Goal: Transaction & Acquisition: Purchase product/service

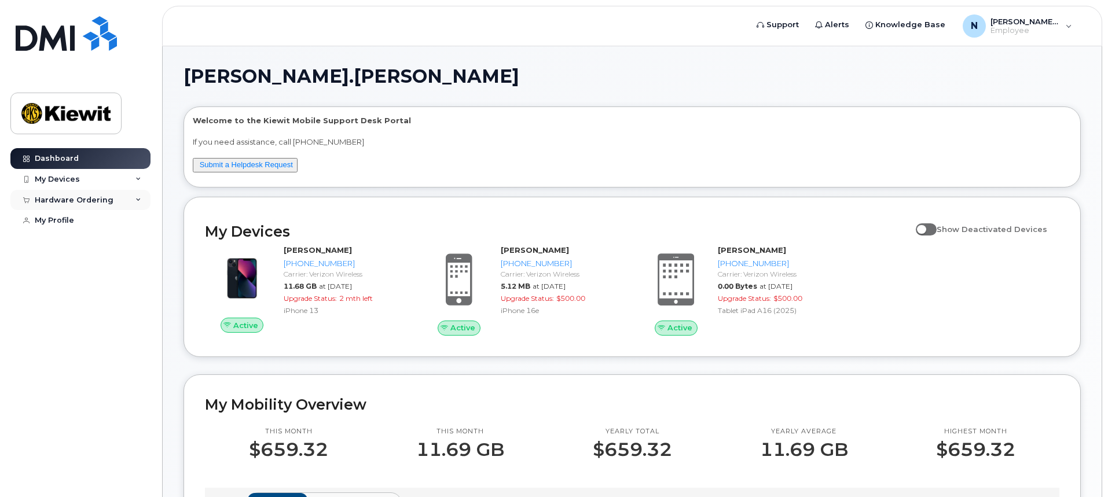
click at [136, 200] on icon at bounding box center [139, 200] width 6 height 6
click at [56, 244] on div "New Order" at bounding box center [62, 243] width 44 height 10
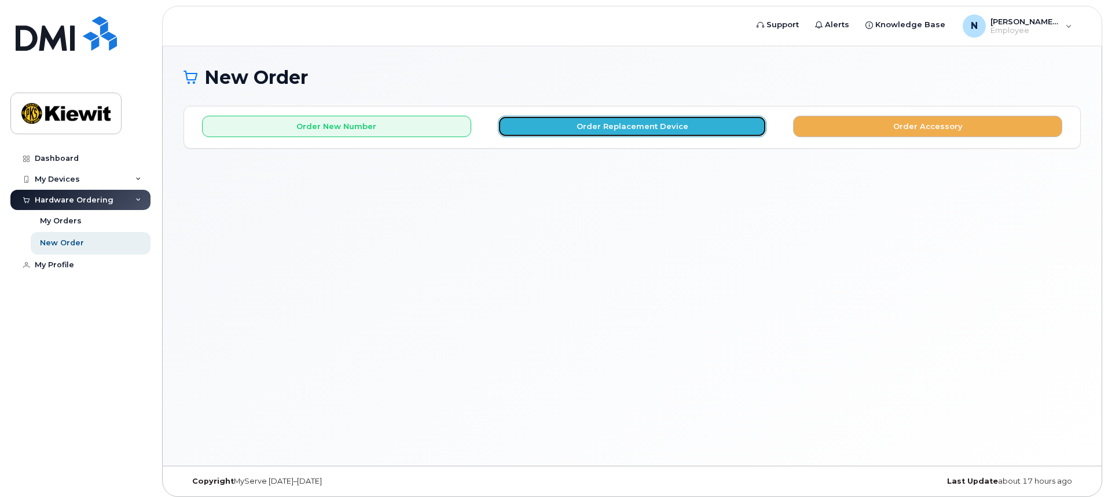
click at [635, 126] on button "Order Replacement Device" at bounding box center [632, 126] width 269 height 21
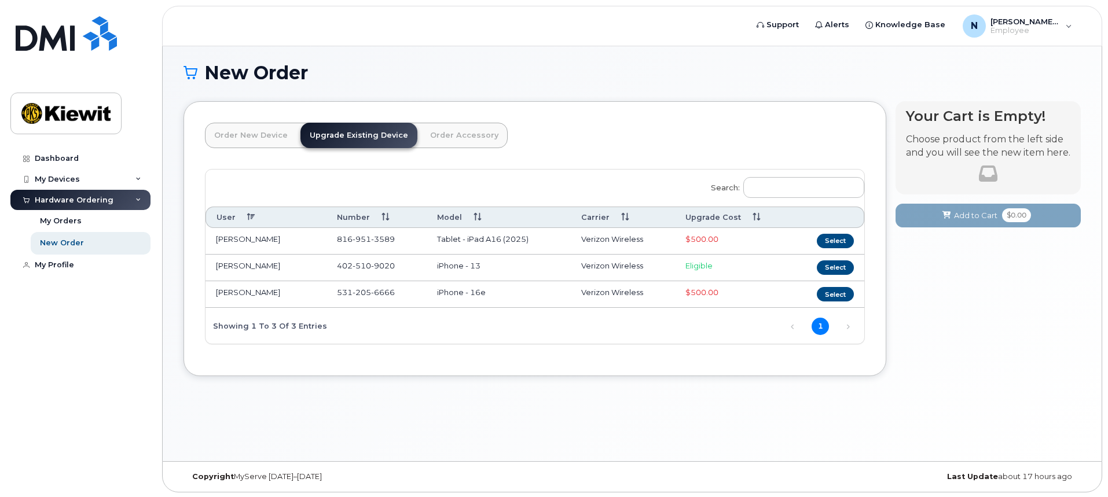
scroll to position [6, 0]
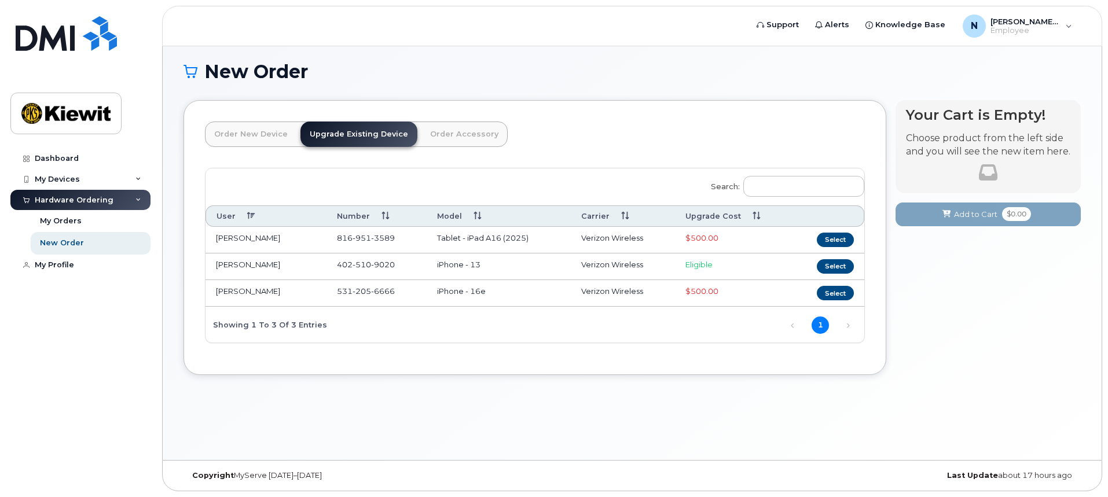
click at [259, 135] on link "Order New Device" at bounding box center [251, 134] width 92 height 25
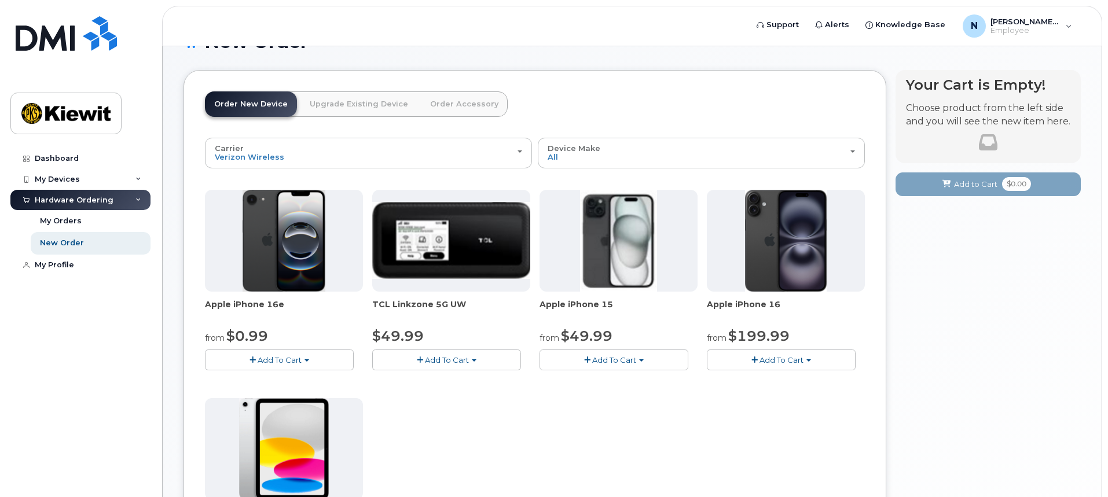
scroll to position [64, 0]
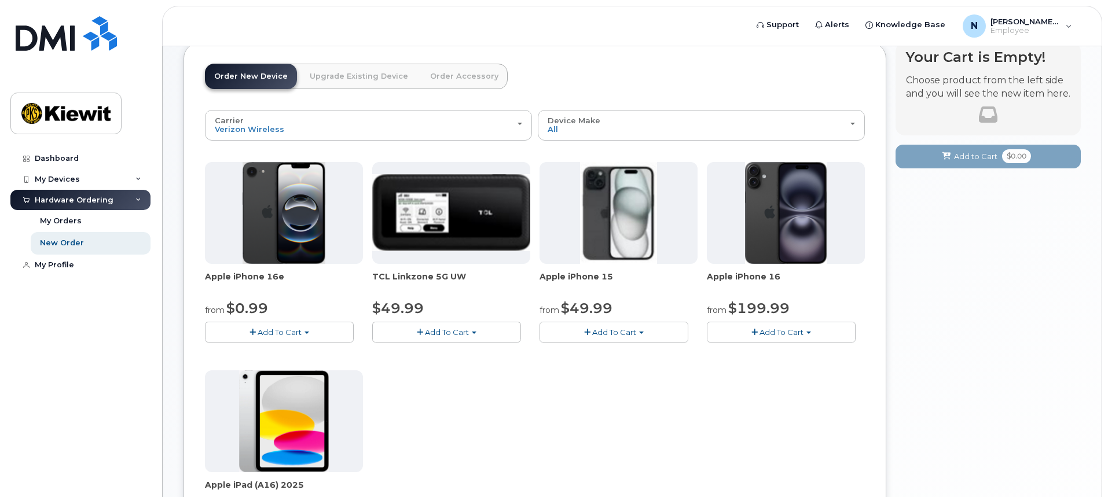
click at [306, 332] on span "button" at bounding box center [307, 333] width 5 height 2
click at [302, 351] on link "$0.99 - 2 Year Activation (128GB)" at bounding box center [282, 354] width 149 height 14
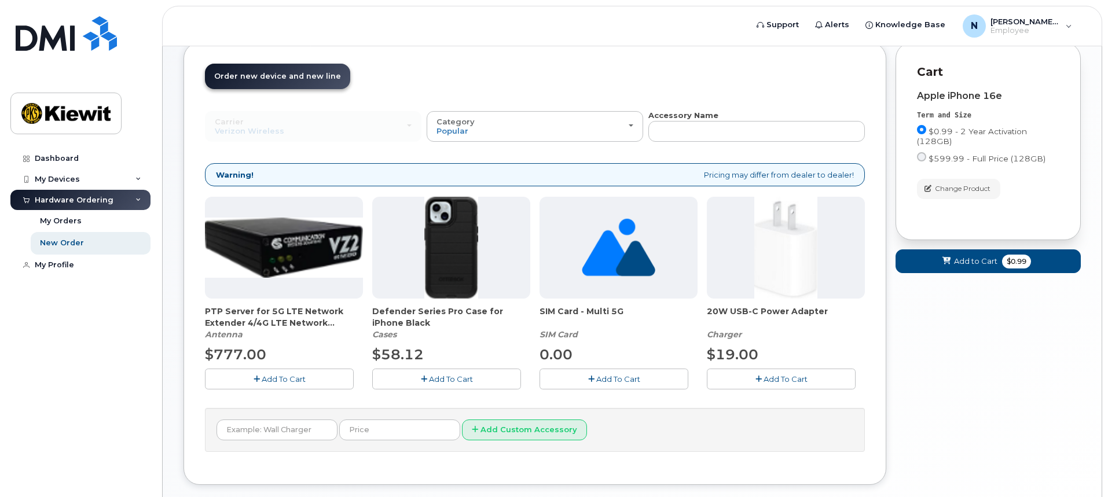
click at [429, 375] on span "Add To Cart" at bounding box center [451, 379] width 44 height 9
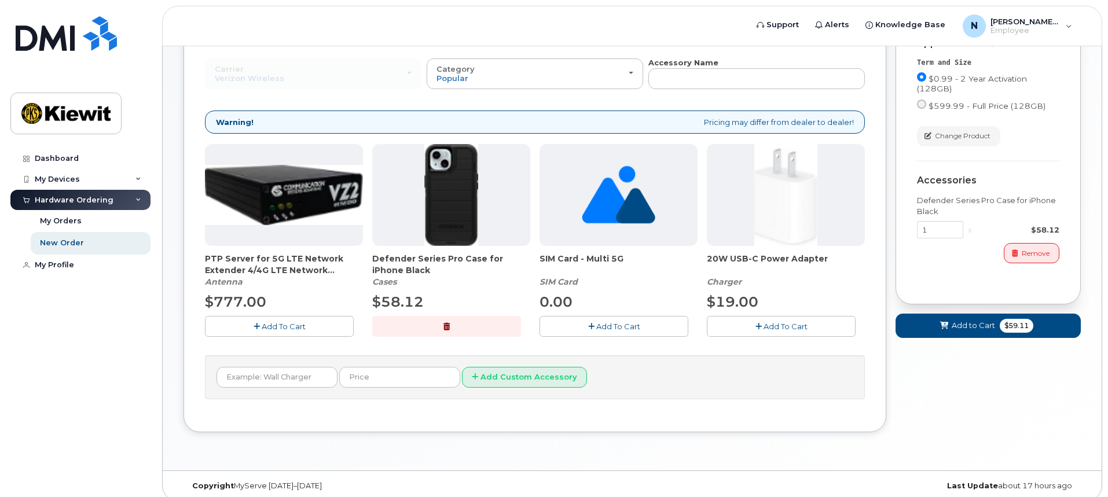
scroll to position [122, 0]
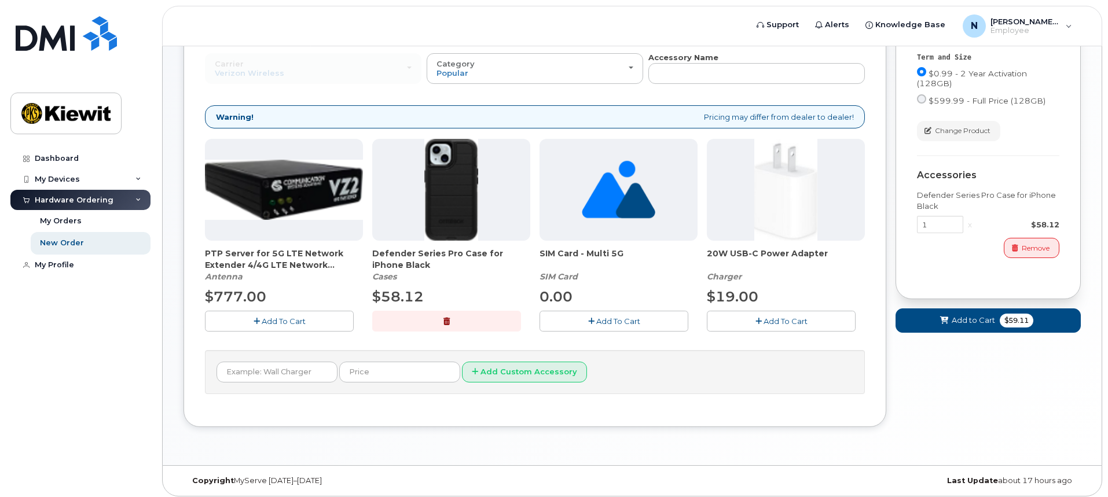
click at [769, 322] on span "Add To Cart" at bounding box center [786, 321] width 44 height 9
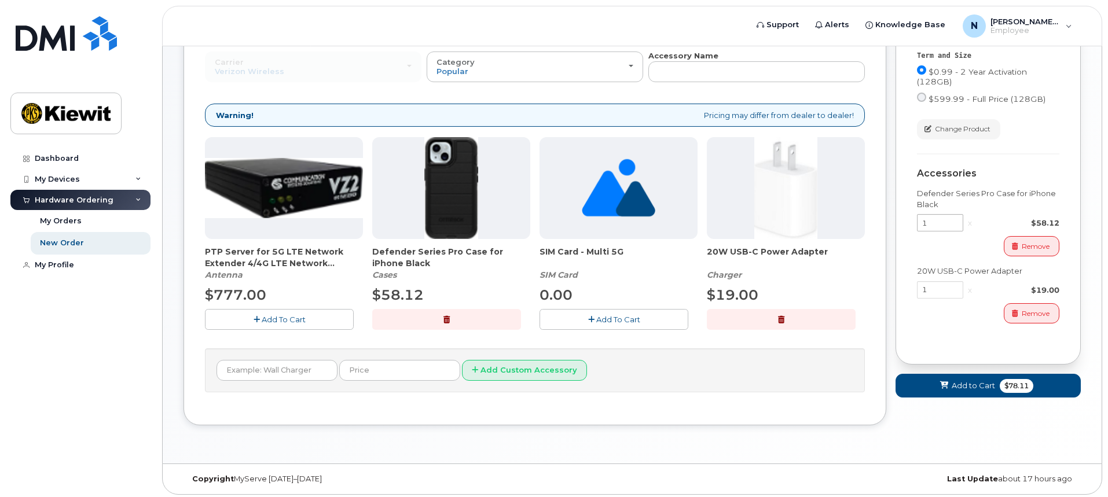
scroll to position [127, 0]
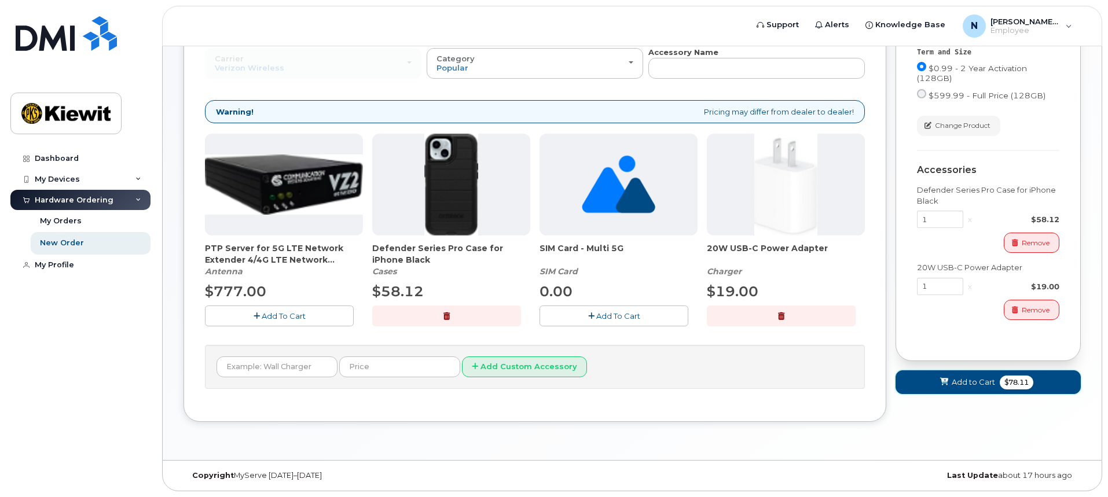
click at [1020, 379] on span "$78.11" at bounding box center [1017, 383] width 34 height 14
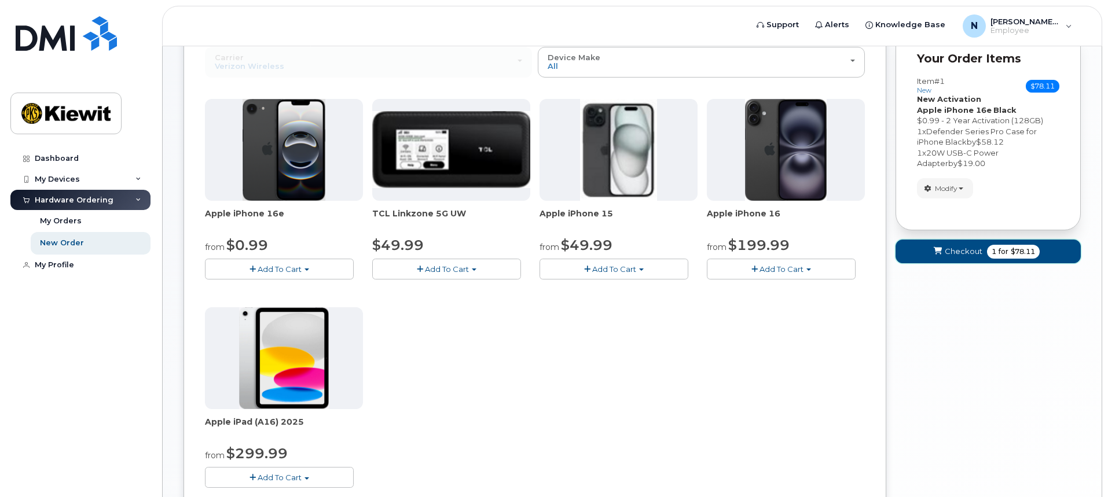
click at [957, 250] on span "Checkout" at bounding box center [964, 251] width 38 height 11
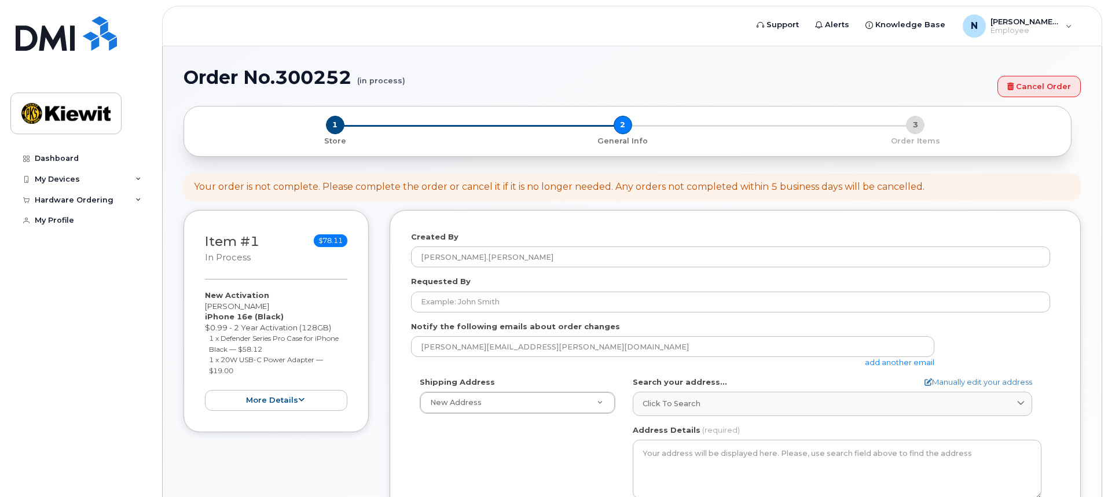
select select
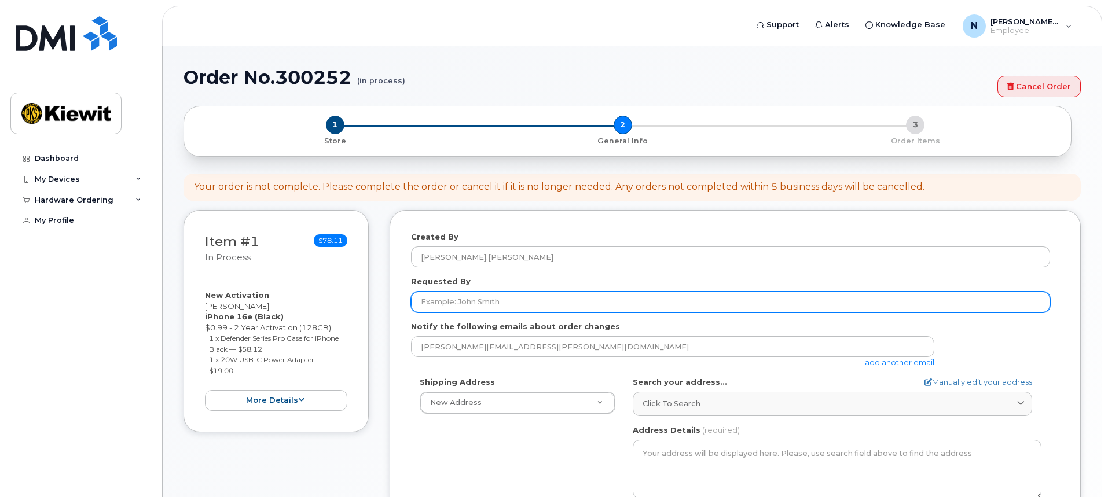
click at [426, 302] on input "Requested By" at bounding box center [730, 302] width 639 height 21
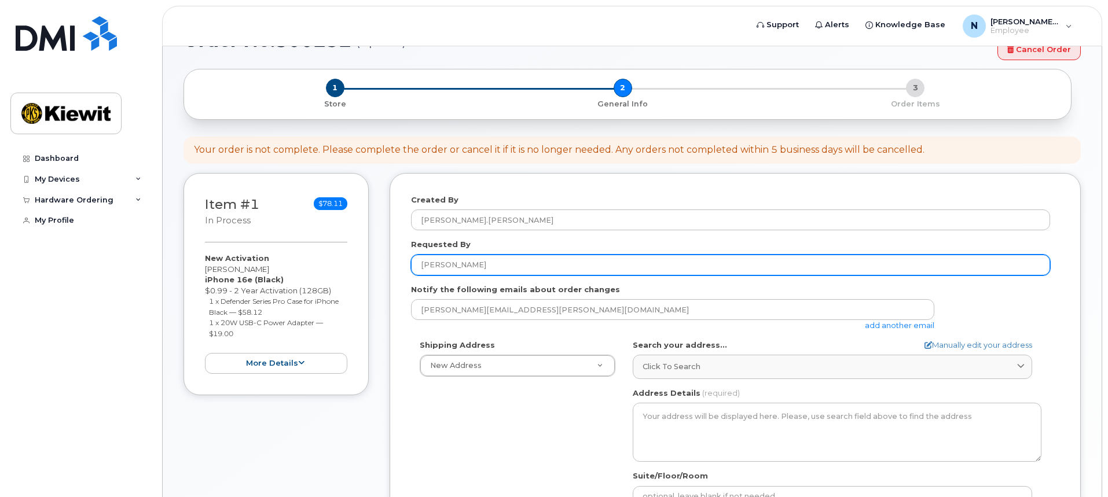
scroll to position [58, 0]
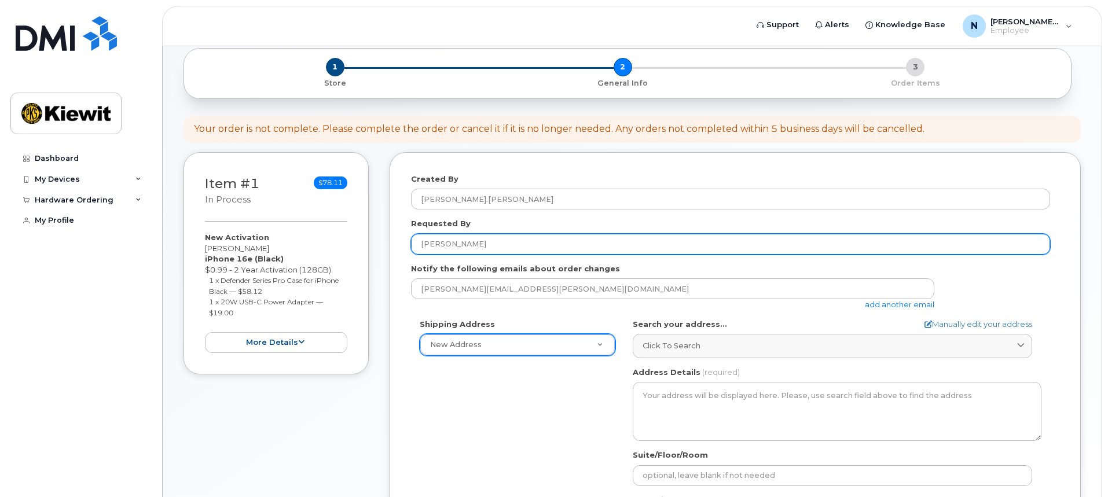
type input "[PERSON_NAME]"
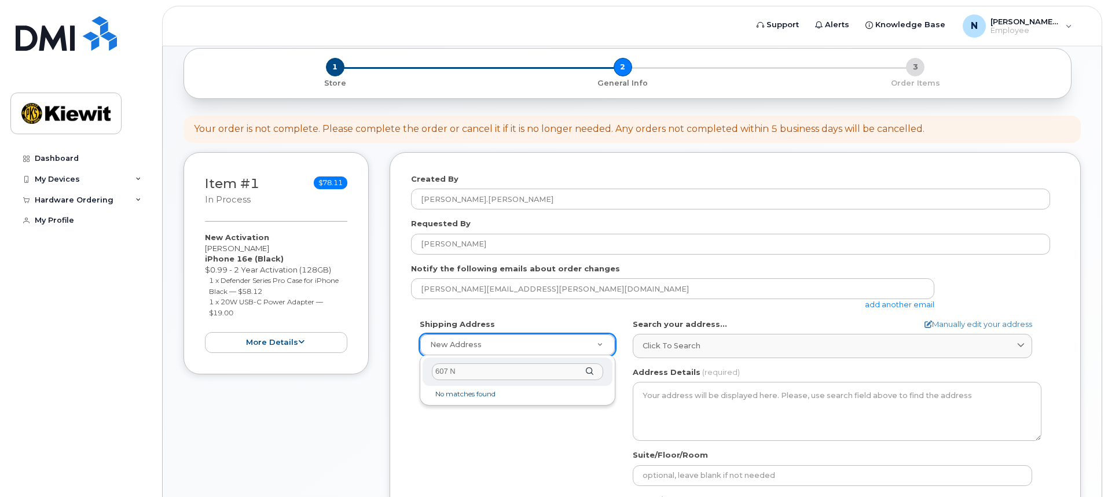
click at [478, 376] on input "607 N" at bounding box center [517, 372] width 171 height 17
type input "607 N Stare st"
click at [443, 373] on input "text" at bounding box center [517, 372] width 171 height 17
select select
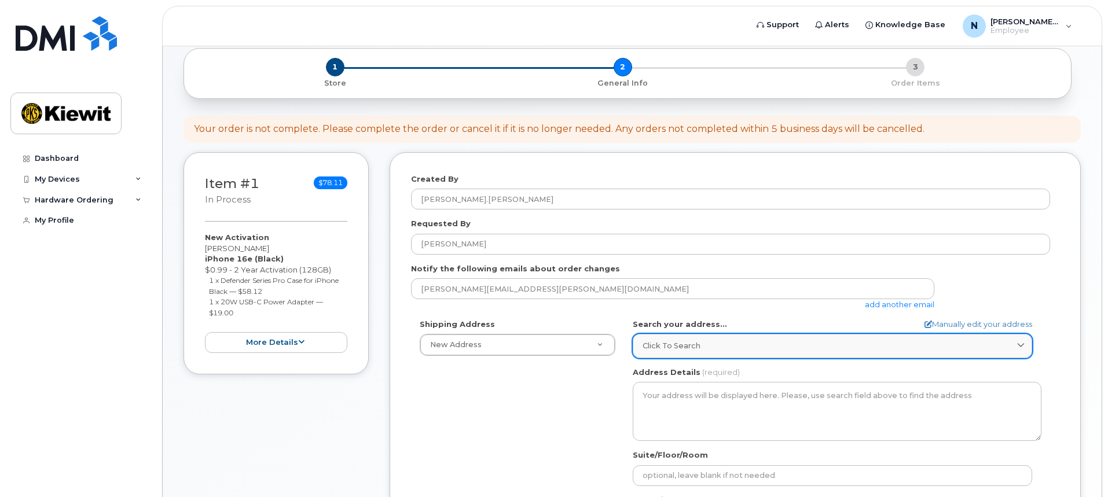
click at [651, 345] on span "Click to search" at bounding box center [672, 346] width 58 height 11
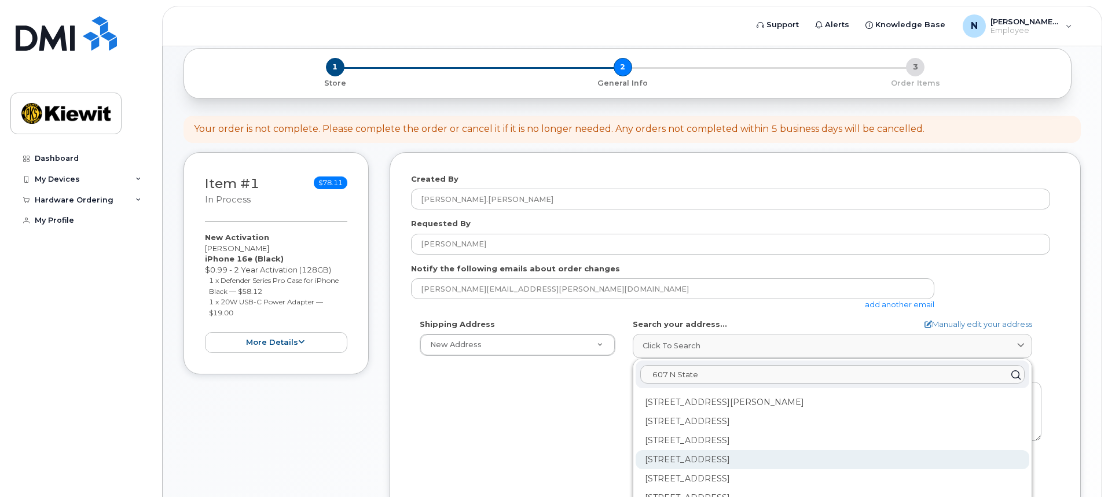
type input "607 N State"
click at [749, 458] on div "607 N State St Pleasantville IA 50225-9359" at bounding box center [833, 460] width 394 height 19
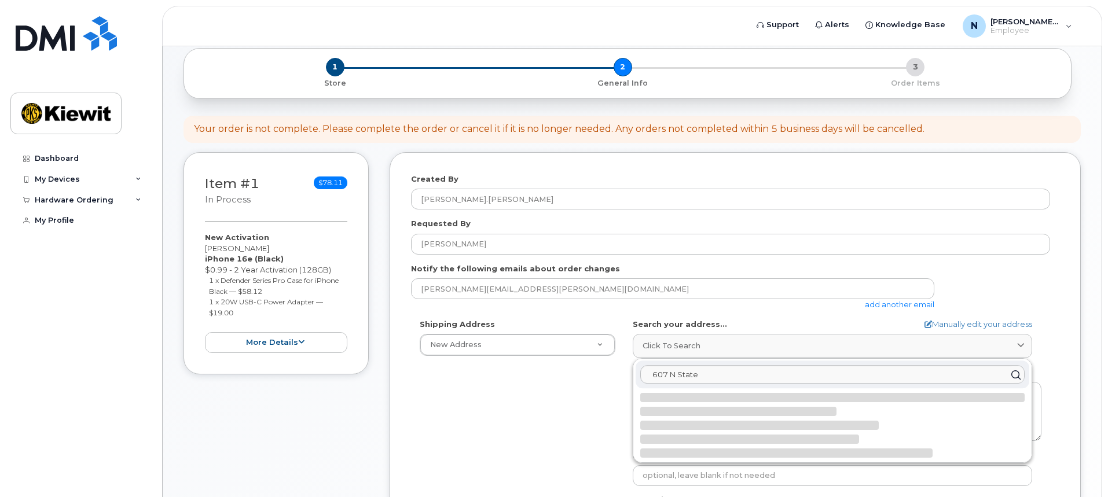
select select
type textarea "607 N State St PLEASANTVILLE IA 50225-9359 UNITED STATES"
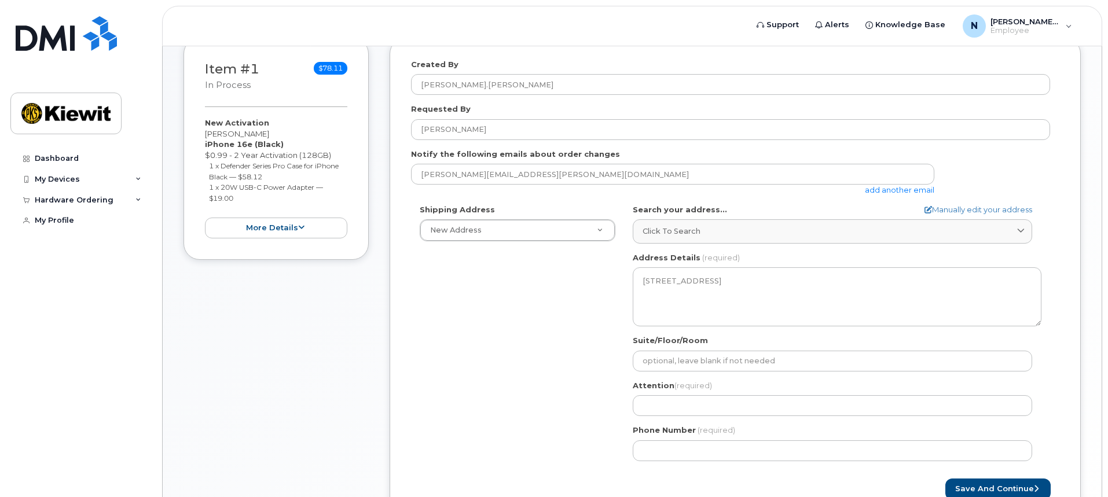
scroll to position [174, 0]
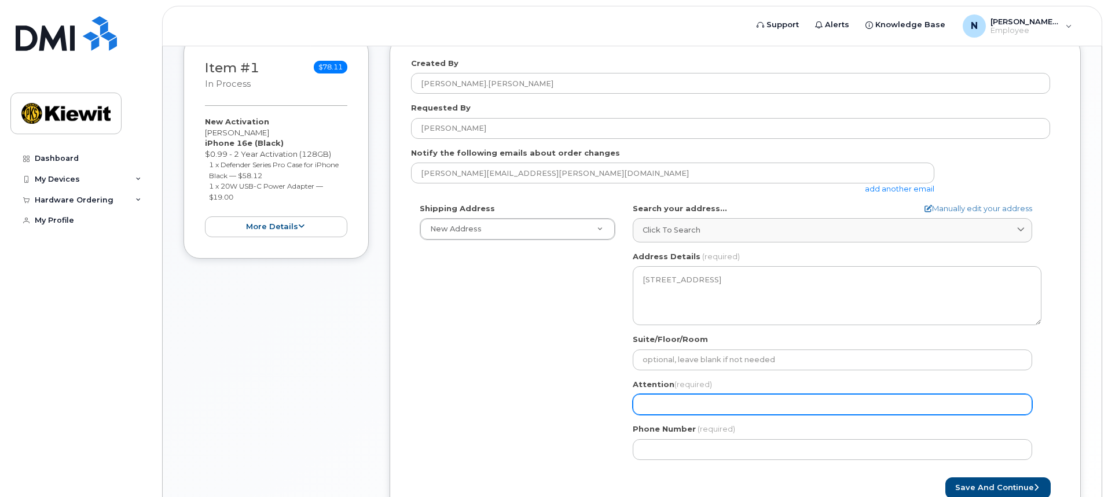
click at [656, 402] on input "Attention (required)" at bounding box center [833, 404] width 400 height 21
select select
type input "P"
select select
type input "Ph"
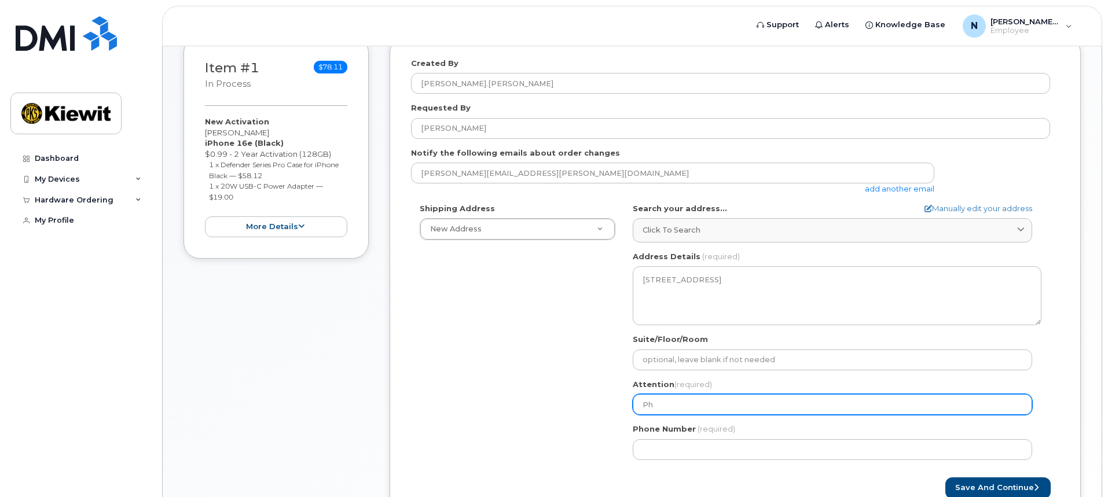
select select
type input "Phi"
select select
type input "Phil"
select select
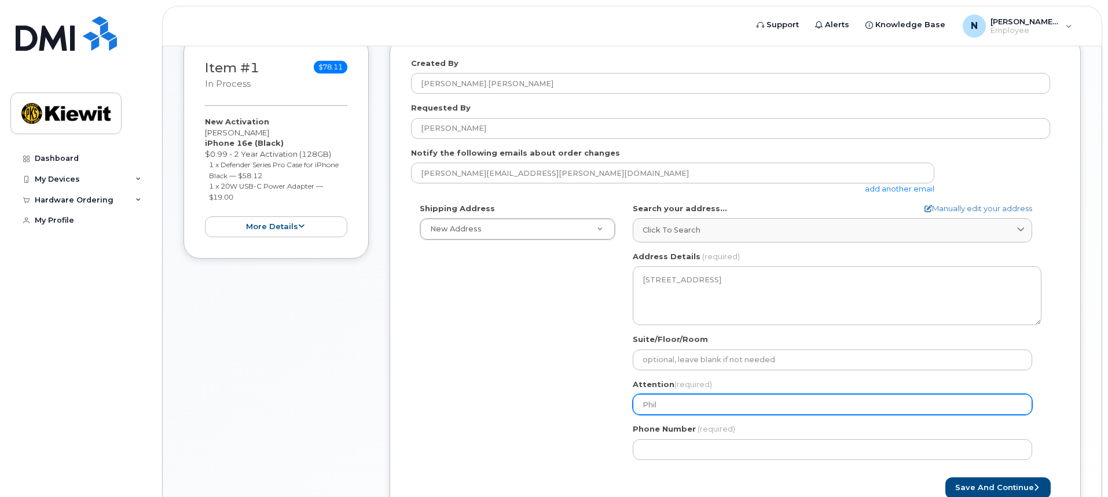
type input "Phil K"
select select
type input "Phil Kl"
select select
type input "Phil Kle"
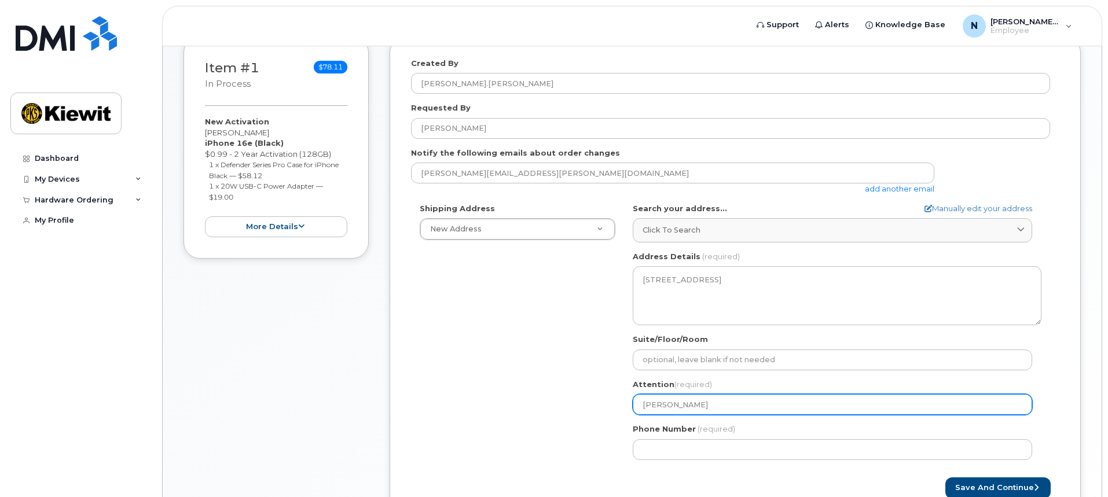
select select
type input "Phil Klei"
select select
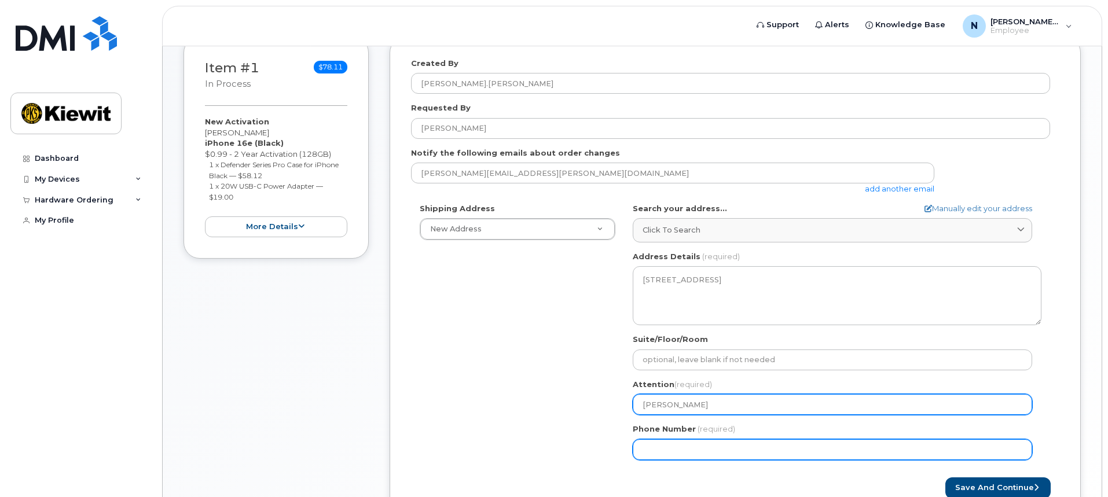
type input "Phil Klein"
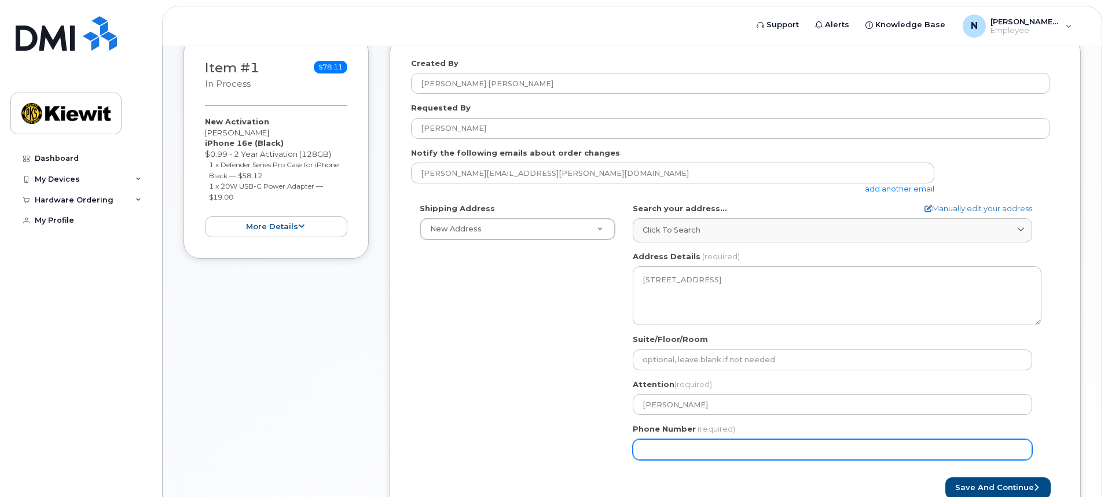
click at [656, 447] on input "Phone Number" at bounding box center [833, 450] width 400 height 21
type input "563"
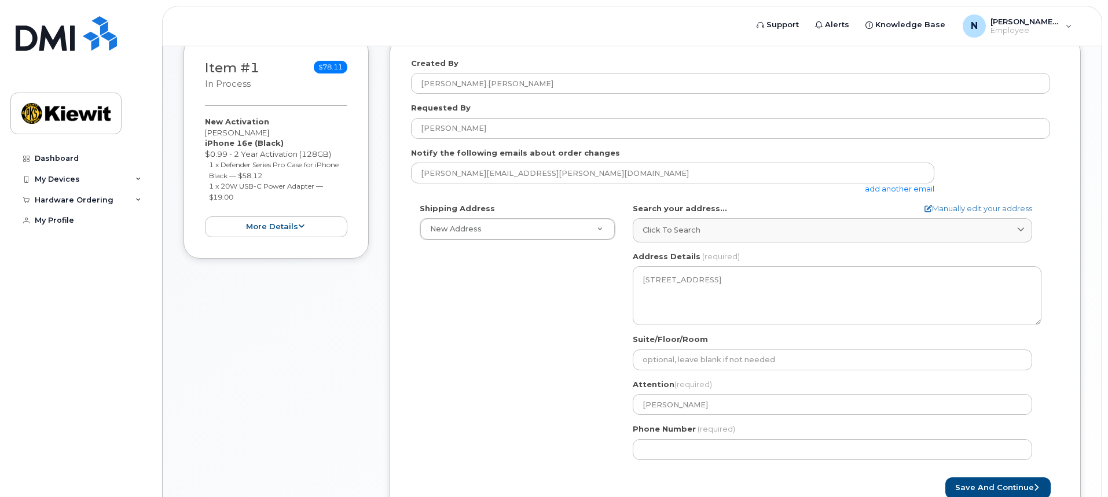
click at [518, 389] on div "Shipping Address New Address New Address IA Pleasantville Search your address..…" at bounding box center [730, 336] width 639 height 266
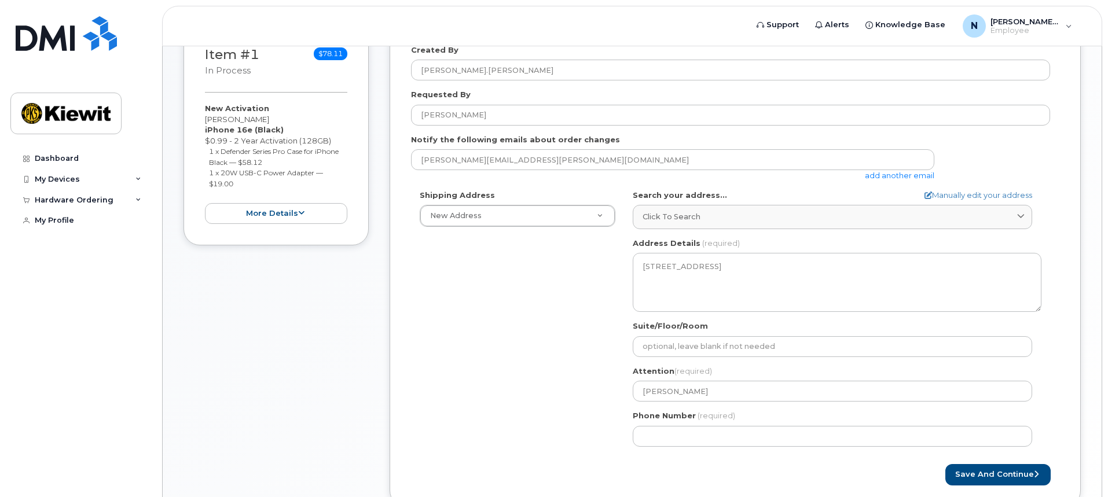
scroll to position [41, 0]
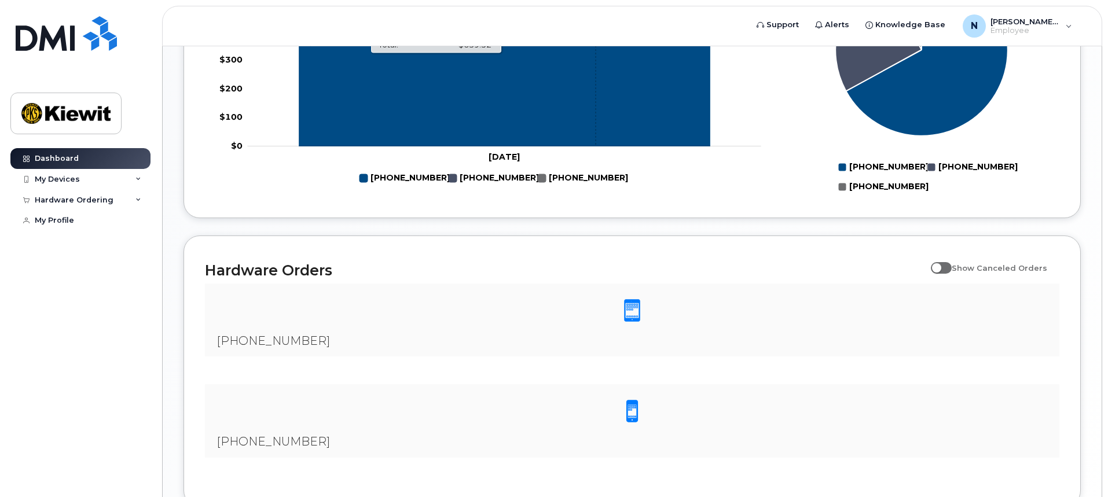
scroll to position [673, 0]
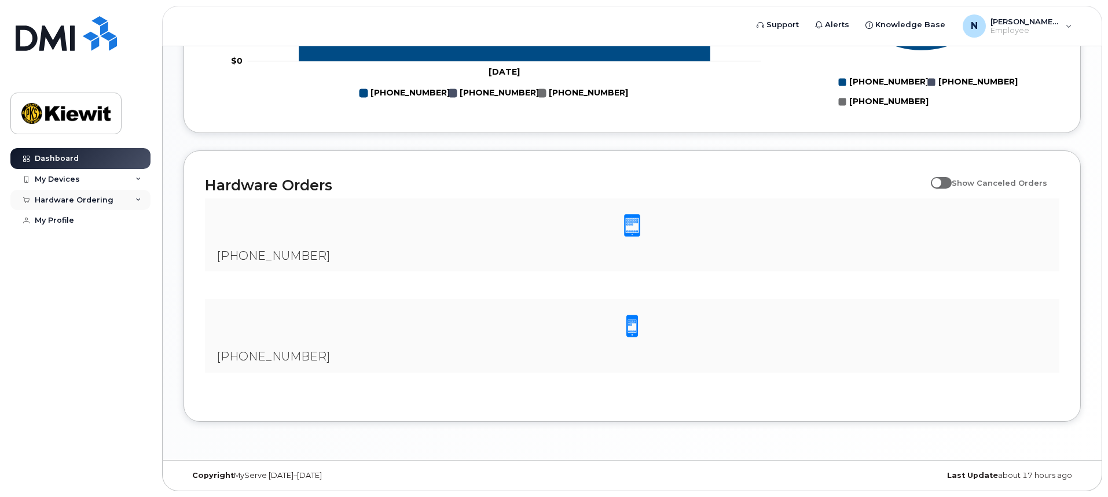
click at [89, 200] on div "Hardware Ordering" at bounding box center [74, 200] width 79 height 9
click at [67, 244] on div "New Order" at bounding box center [62, 243] width 44 height 10
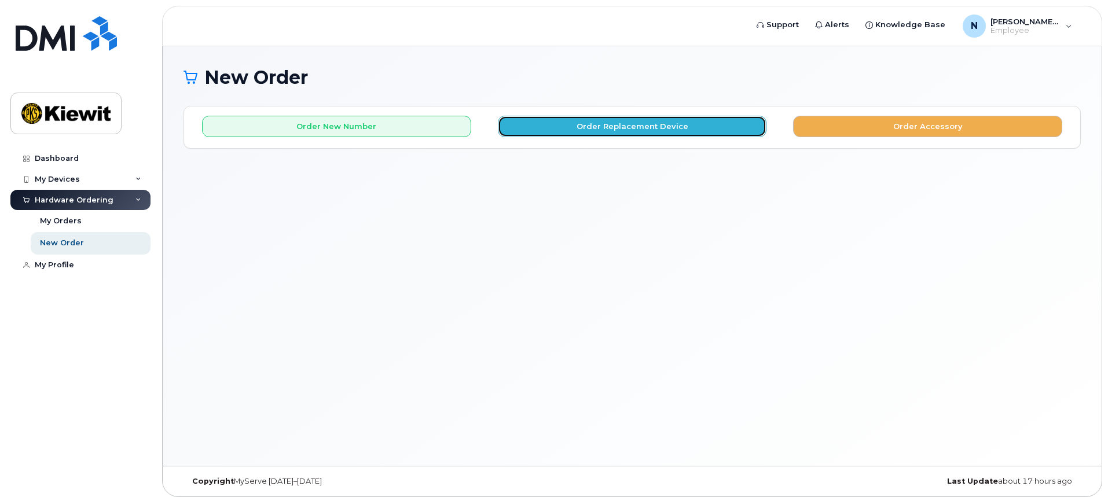
click at [628, 121] on button "Order Replacement Device" at bounding box center [632, 126] width 269 height 21
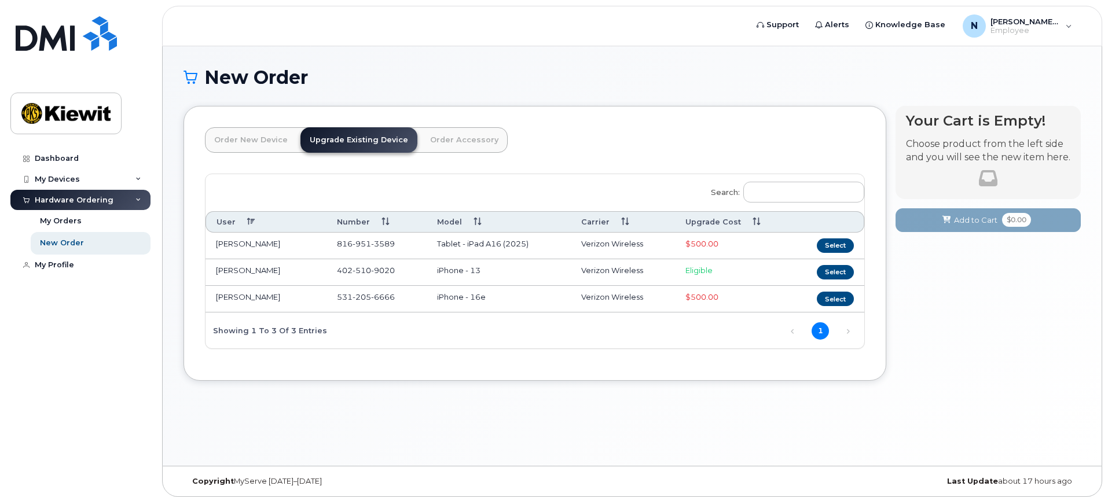
scroll to position [6, 0]
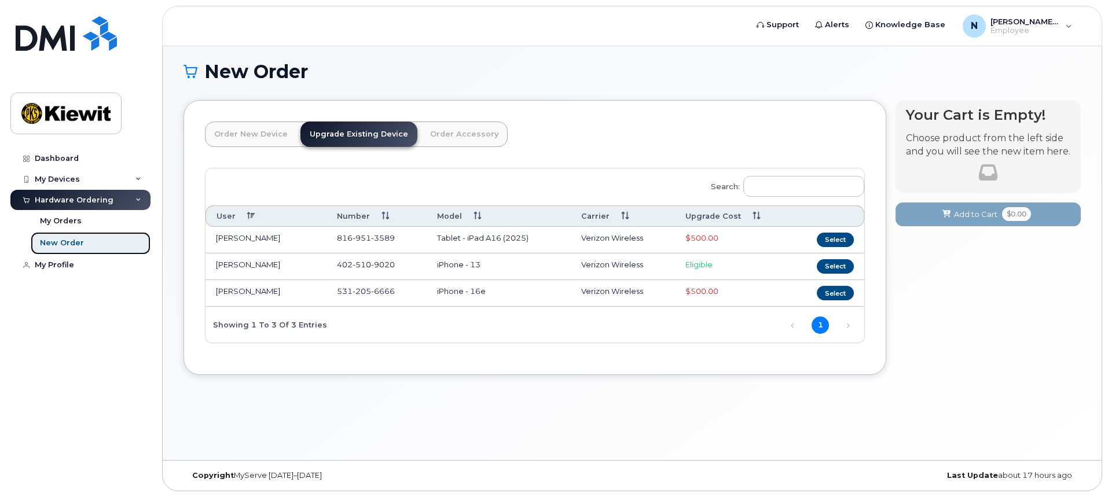
click at [72, 240] on div "New Order" at bounding box center [62, 243] width 44 height 10
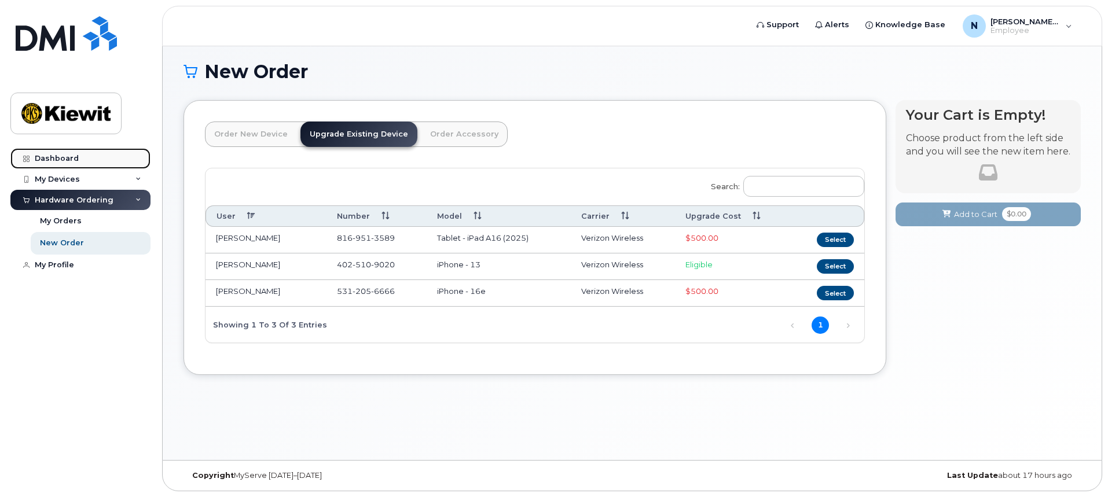
click at [54, 156] on div "Dashboard" at bounding box center [57, 158] width 44 height 9
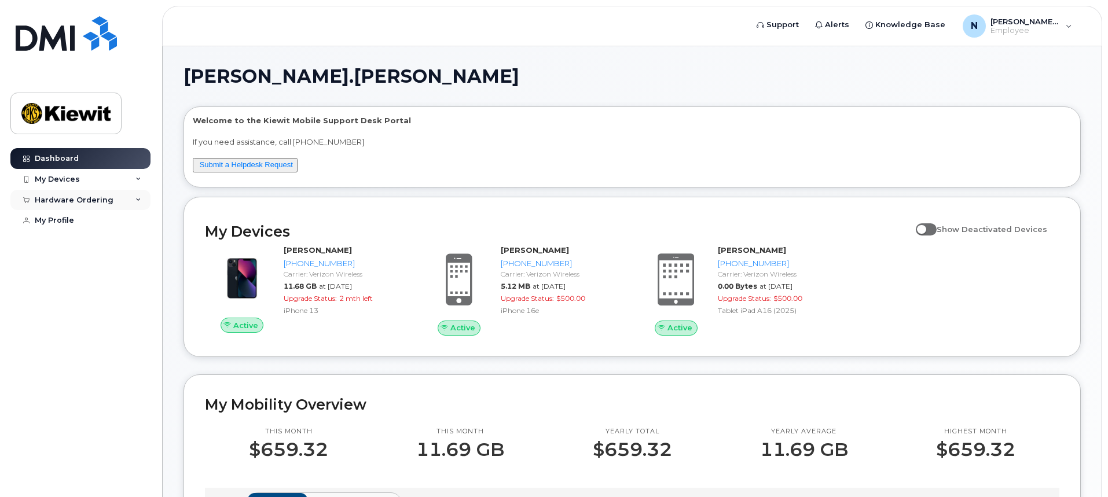
click at [137, 199] on icon at bounding box center [139, 200] width 6 height 6
click at [79, 243] on div "New Order" at bounding box center [62, 243] width 44 height 10
click at [70, 243] on div "New Order" at bounding box center [62, 243] width 44 height 10
click at [62, 242] on div "New Order" at bounding box center [62, 243] width 44 height 10
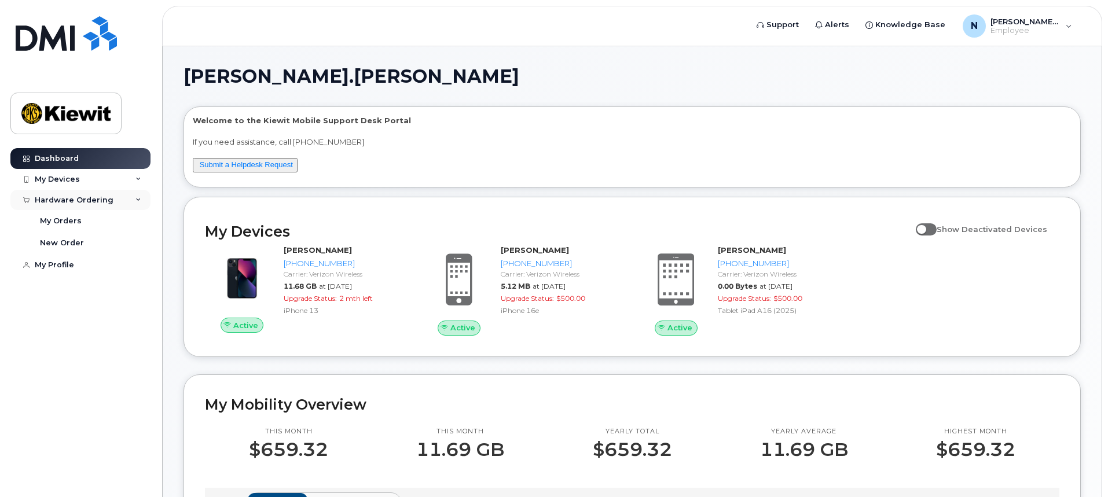
click at [138, 200] on icon at bounding box center [139, 200] width 6 height 6
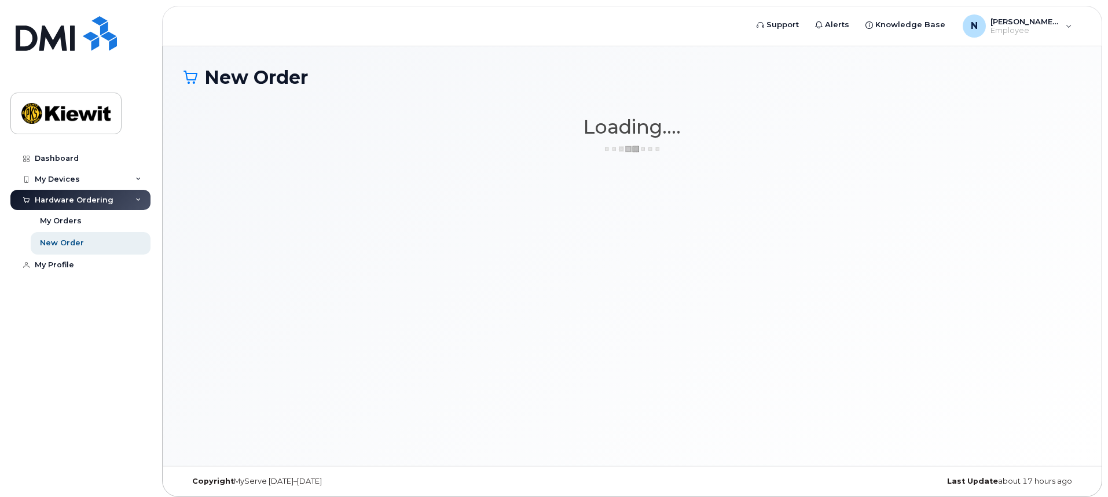
click at [140, 178] on icon at bounding box center [139, 180] width 6 height 6
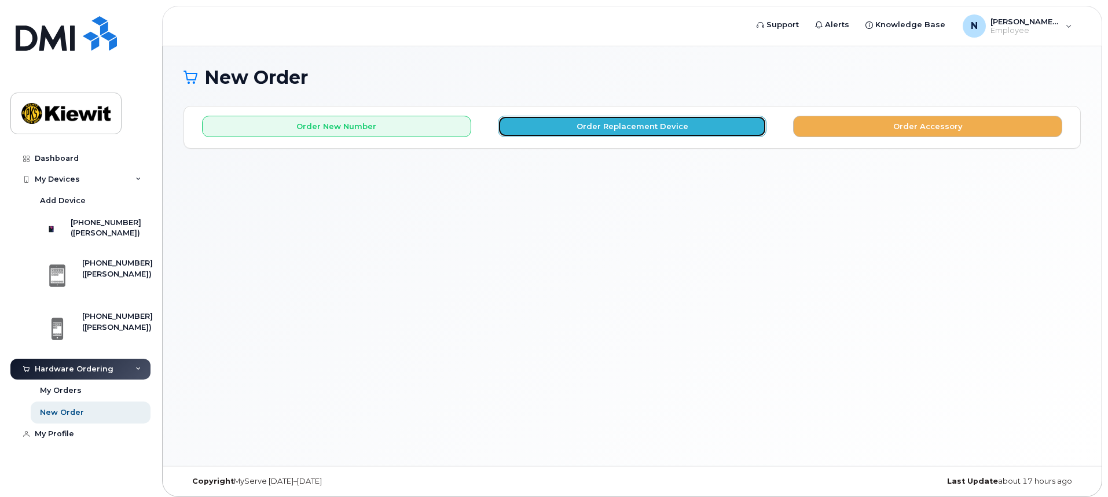
click at [660, 123] on button "Order Replacement Device" at bounding box center [632, 126] width 269 height 21
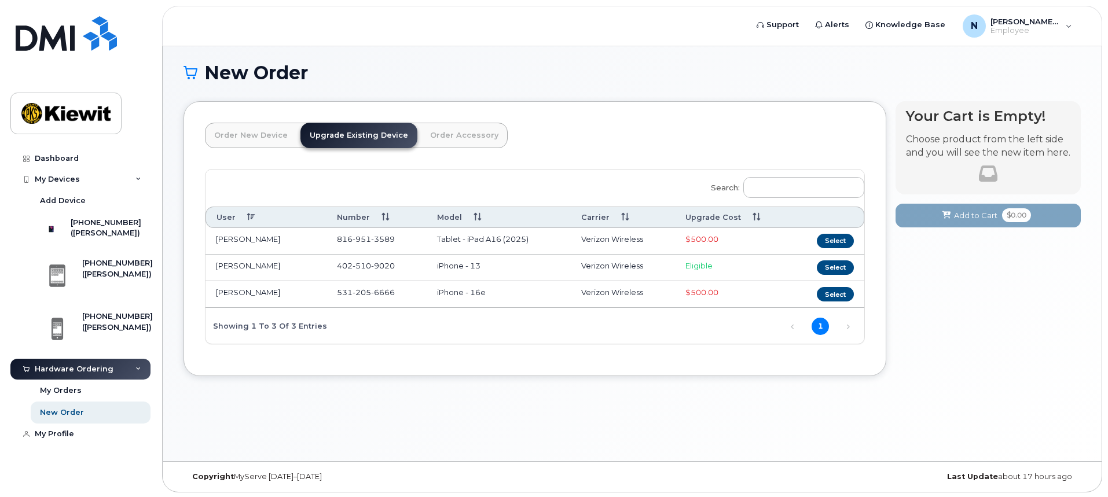
scroll to position [6, 0]
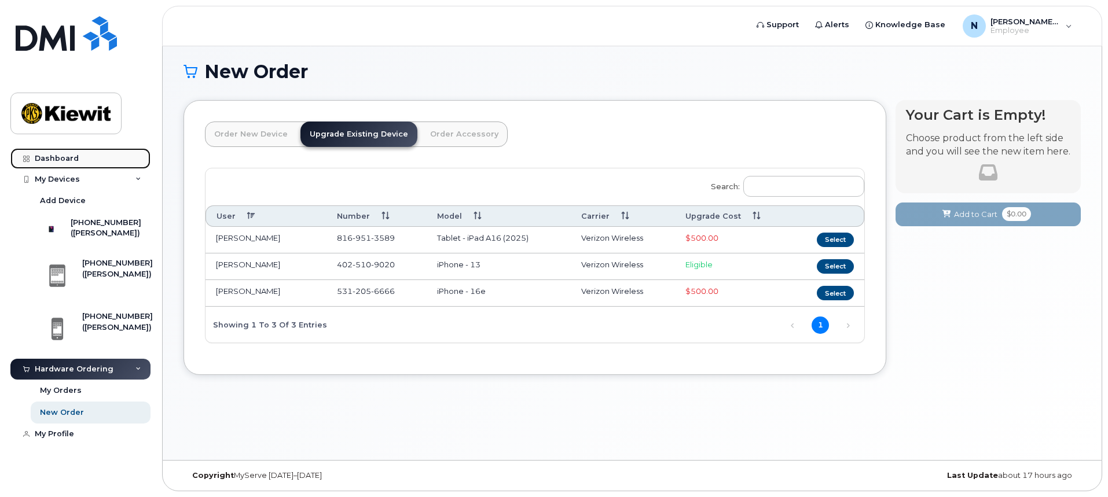
click at [62, 158] on div "Dashboard" at bounding box center [57, 158] width 44 height 9
